Goal: Information Seeking & Learning: Check status

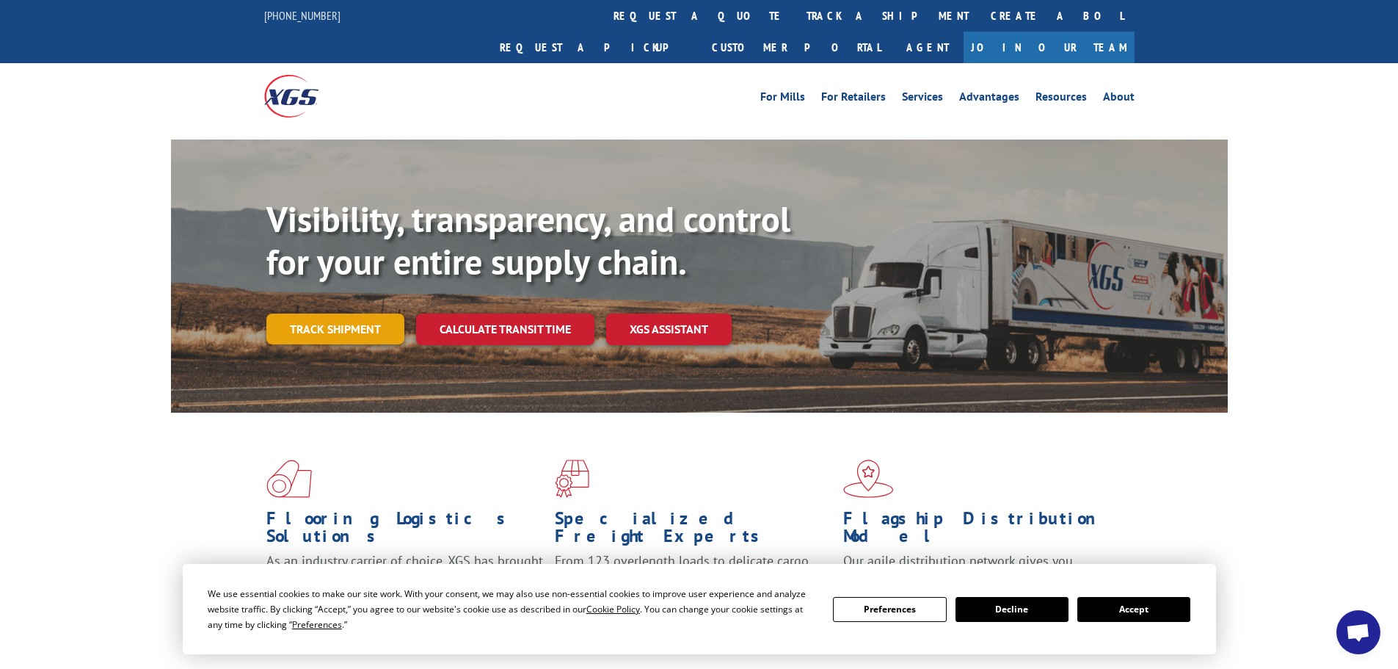
click at [345, 313] on link "Track shipment" at bounding box center [335, 328] width 138 height 31
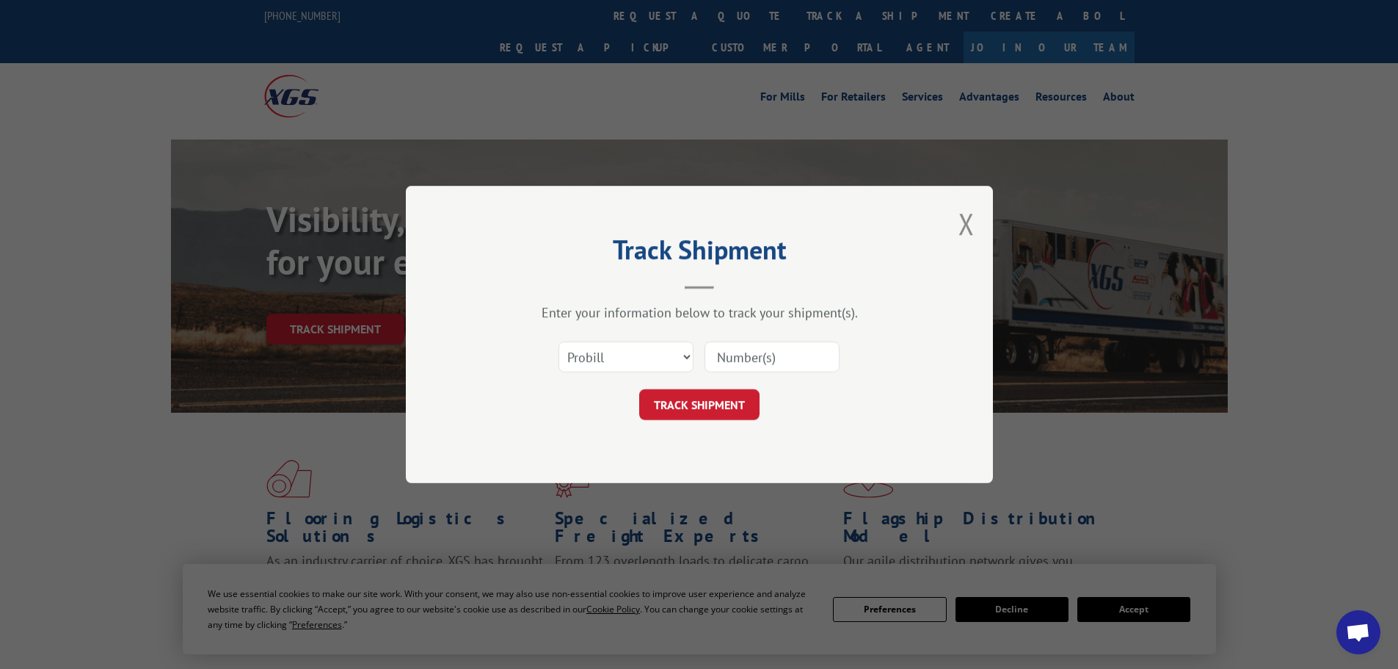
click at [727, 358] on input at bounding box center [772, 356] width 135 height 31
type input "17442933"
click button "TRACK SHIPMENT" at bounding box center [699, 404] width 120 height 31
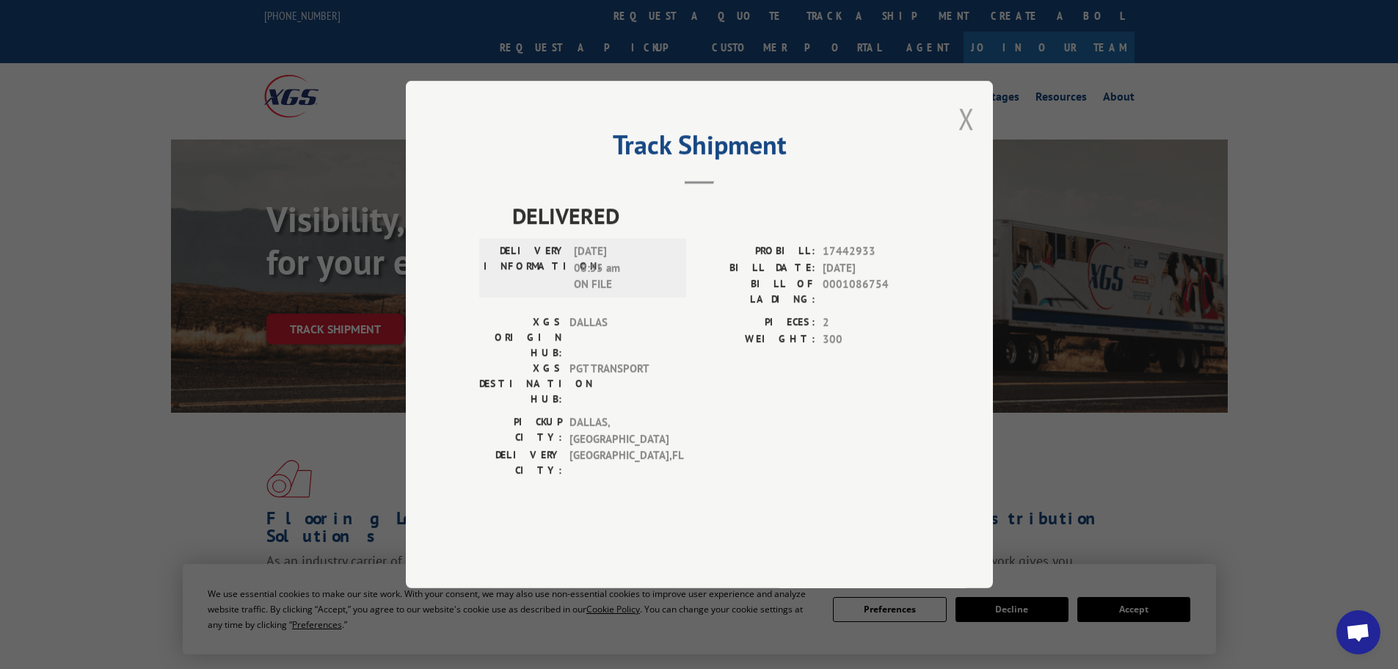
click at [958, 138] on button "Close modal" at bounding box center [966, 118] width 16 height 39
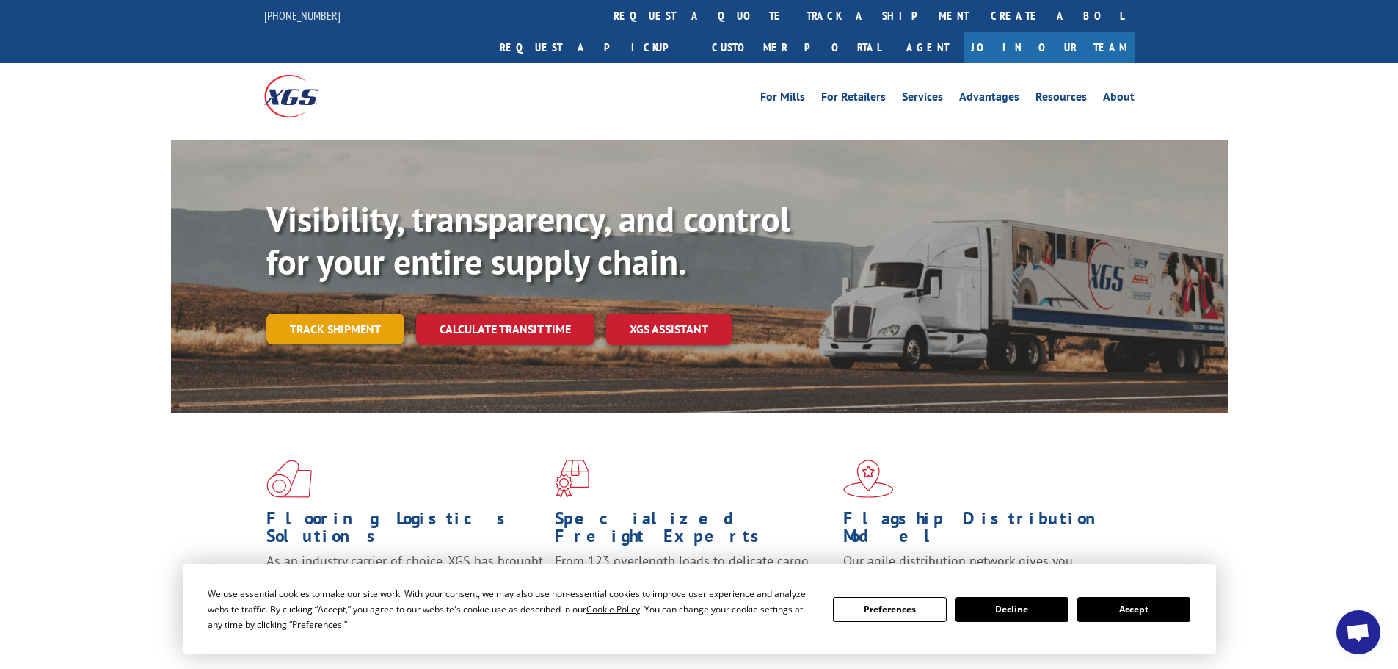
click at [299, 313] on link "Track shipment" at bounding box center [335, 328] width 138 height 31
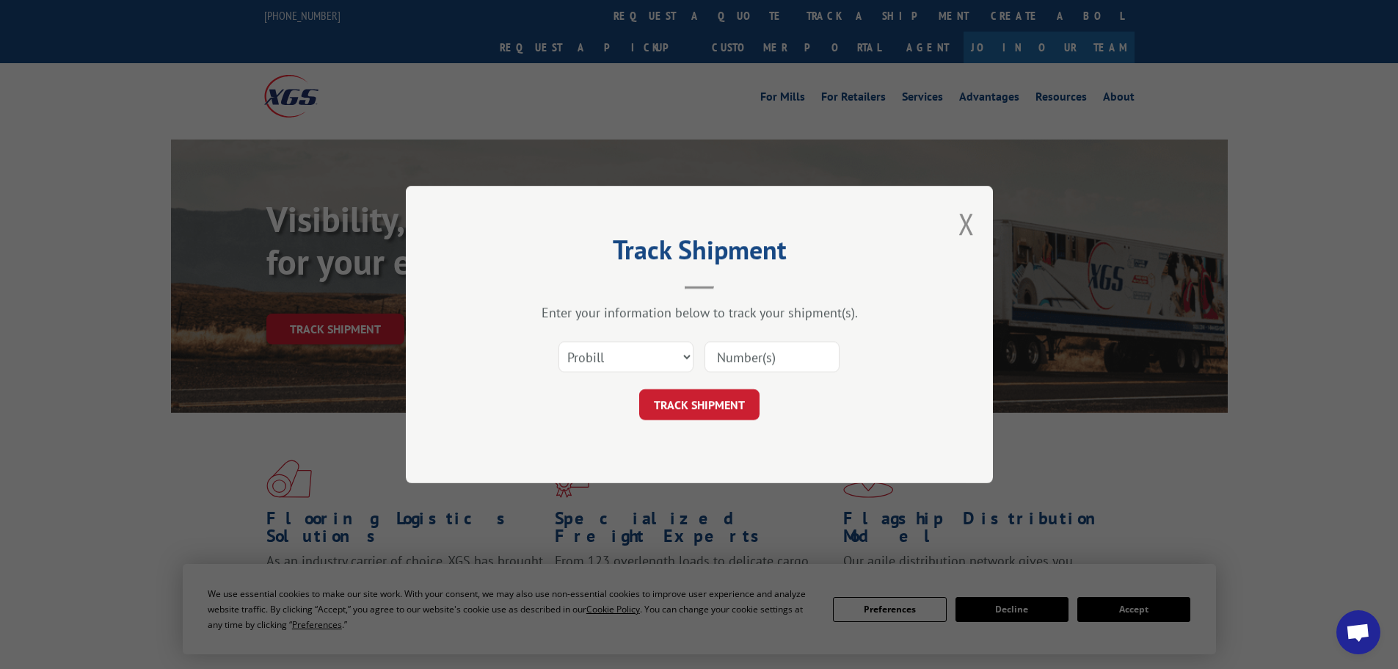
click at [746, 360] on input at bounding box center [772, 356] width 135 height 31
type input "17442933"
click at [738, 402] on button "TRACK SHIPMENT" at bounding box center [699, 404] width 120 height 31
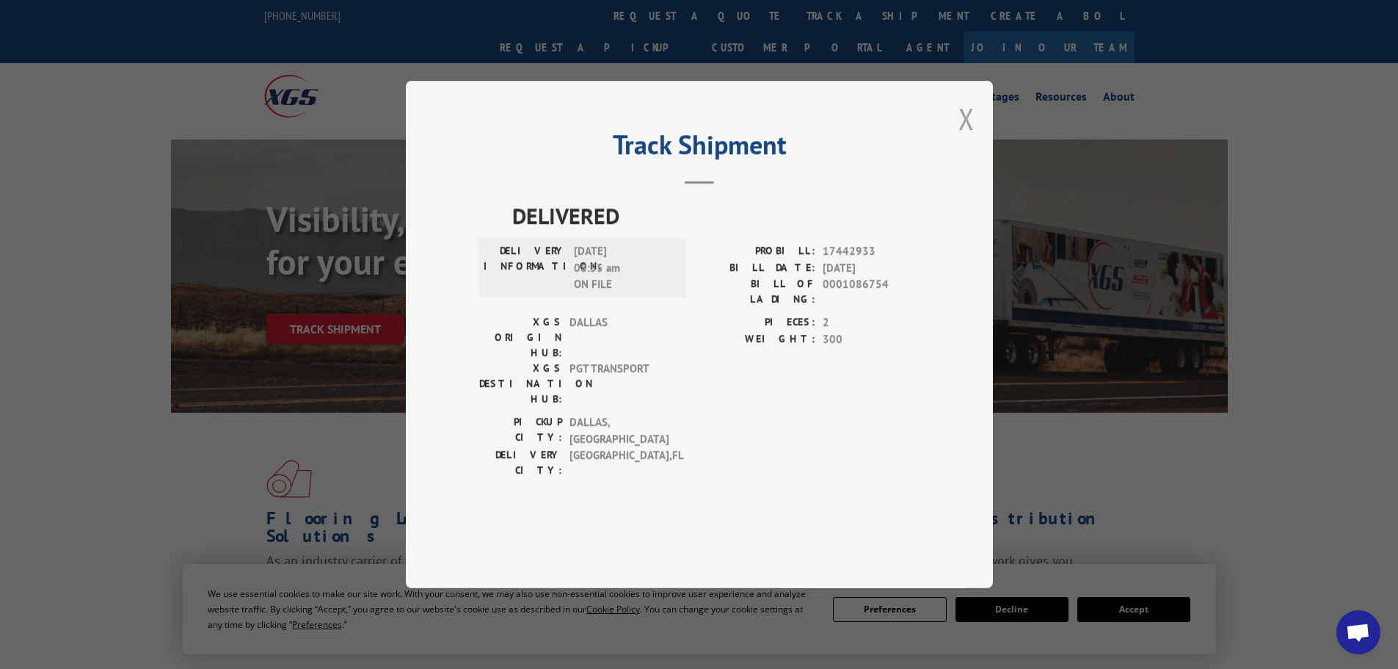
click at [966, 138] on button "Close modal" at bounding box center [966, 118] width 16 height 39
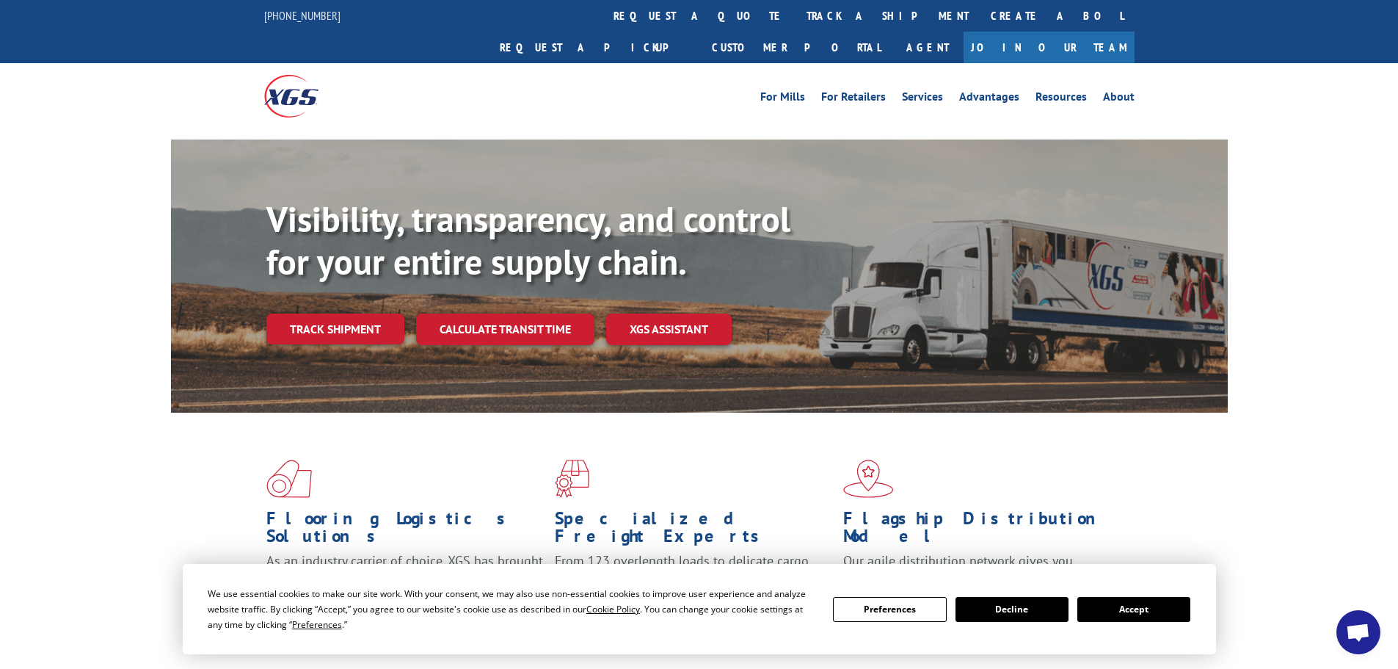
click at [311, 313] on link "Track shipment" at bounding box center [335, 328] width 138 height 31
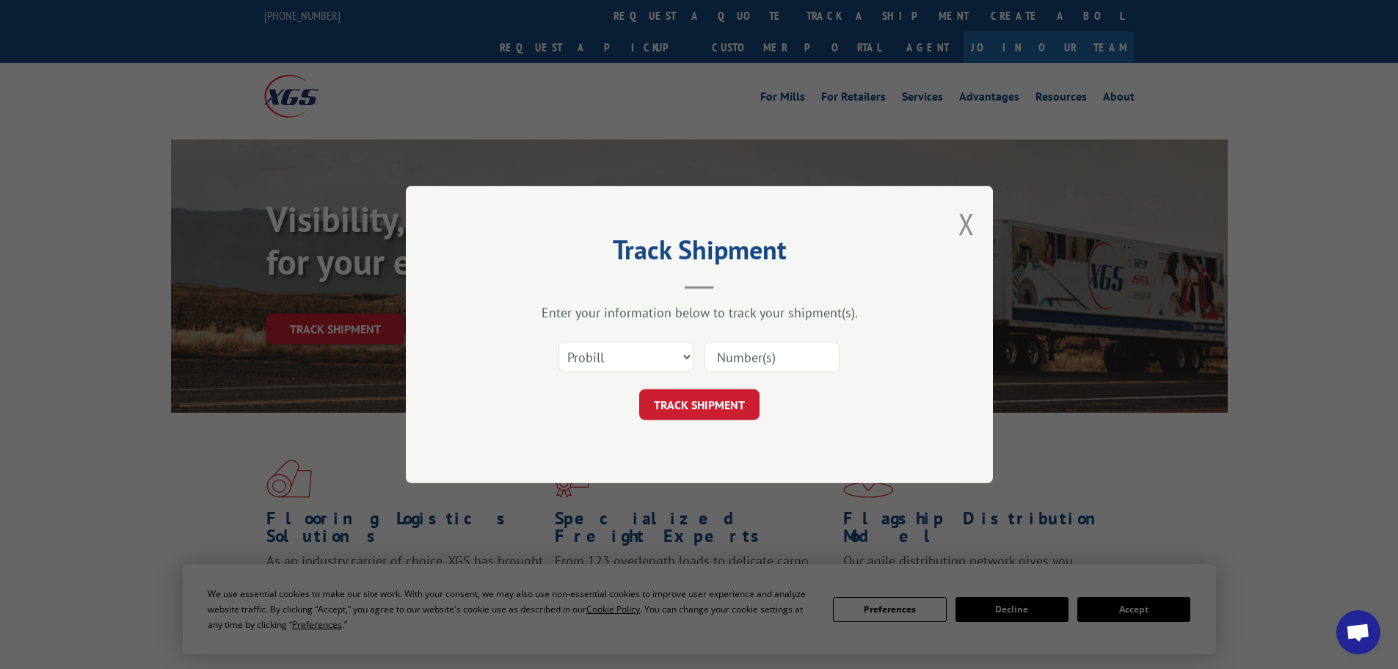
click at [790, 349] on input at bounding box center [772, 356] width 135 height 31
type input "17587692"
click at [741, 402] on button "TRACK SHIPMENT" at bounding box center [699, 404] width 120 height 31
